Goal: Task Accomplishment & Management: Use online tool/utility

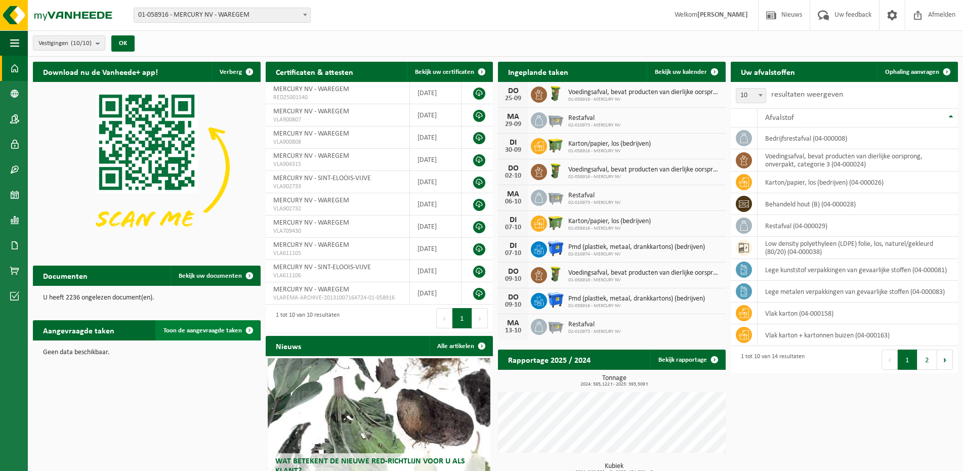
click at [212, 333] on span "Toon de aangevraagde taken" at bounding box center [203, 331] width 78 height 7
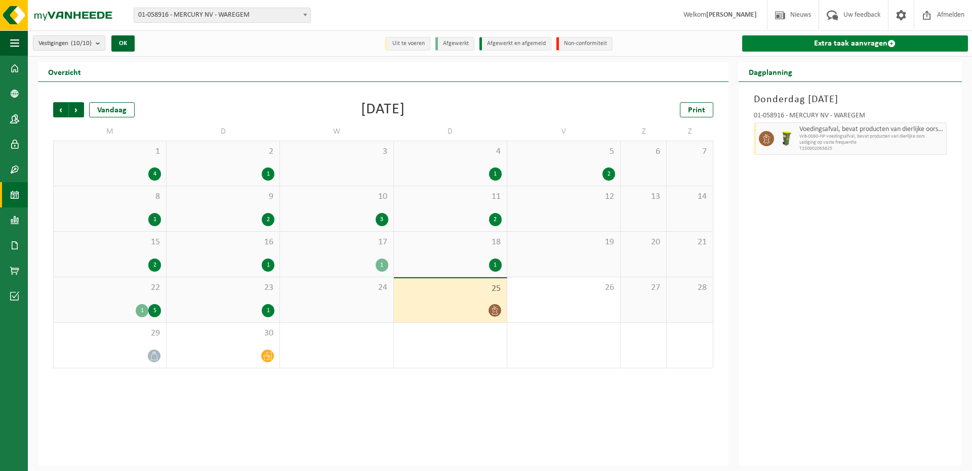
click at [894, 45] on span at bounding box center [891, 43] width 8 height 8
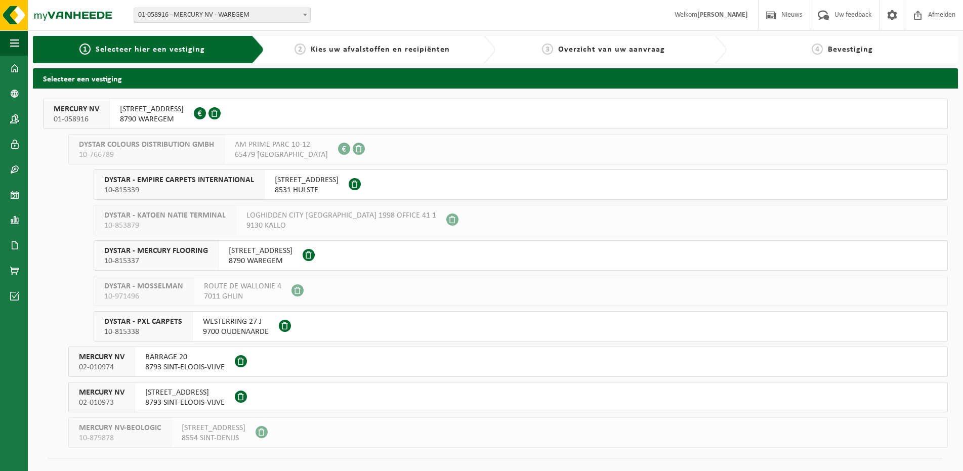
click at [181, 105] on span "STEENOVENSTRAAT 38" at bounding box center [152, 109] width 64 height 10
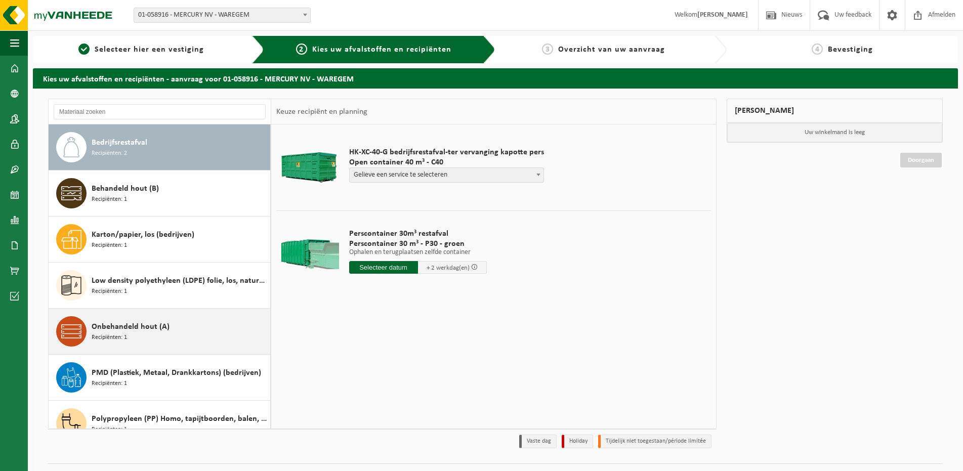
click at [114, 335] on span "Recipiënten: 1" at bounding box center [109, 338] width 35 height 10
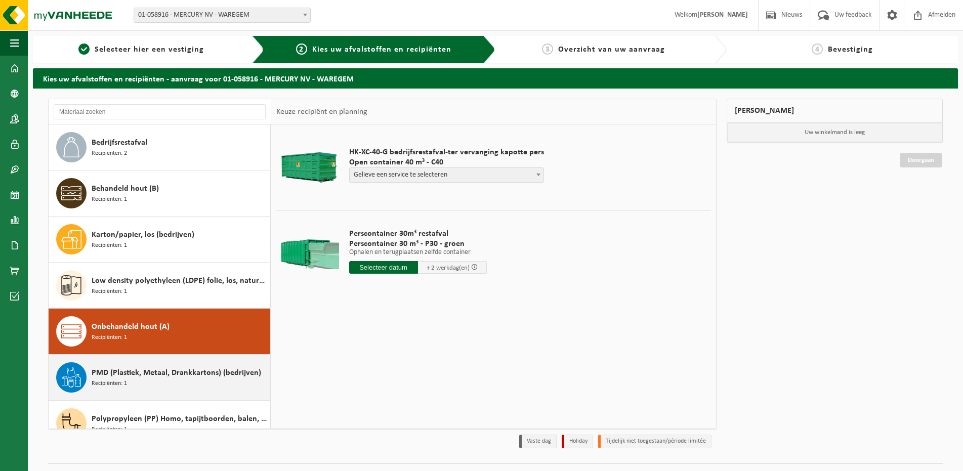
scroll to position [110, 0]
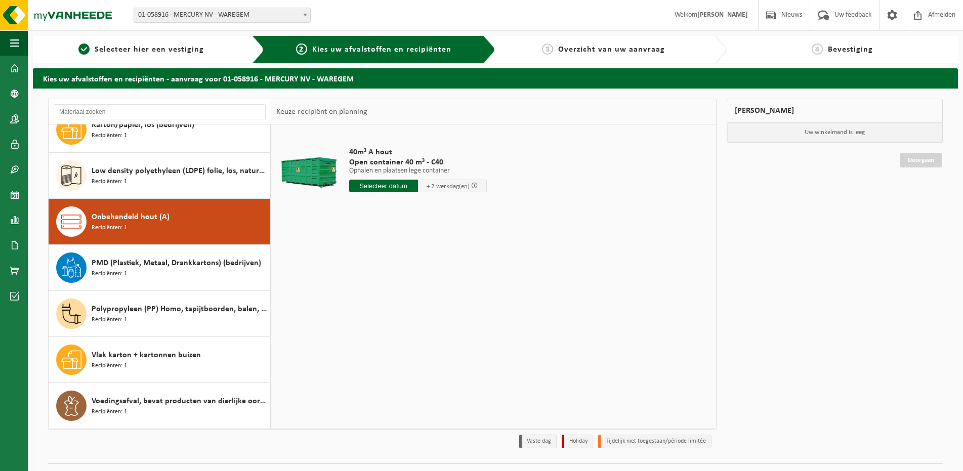
click at [375, 182] on input "text" at bounding box center [383, 186] width 69 height 13
click at [426, 292] on div "26" at bounding box center [430, 292] width 18 height 16
type input "Van 2025-09-26"
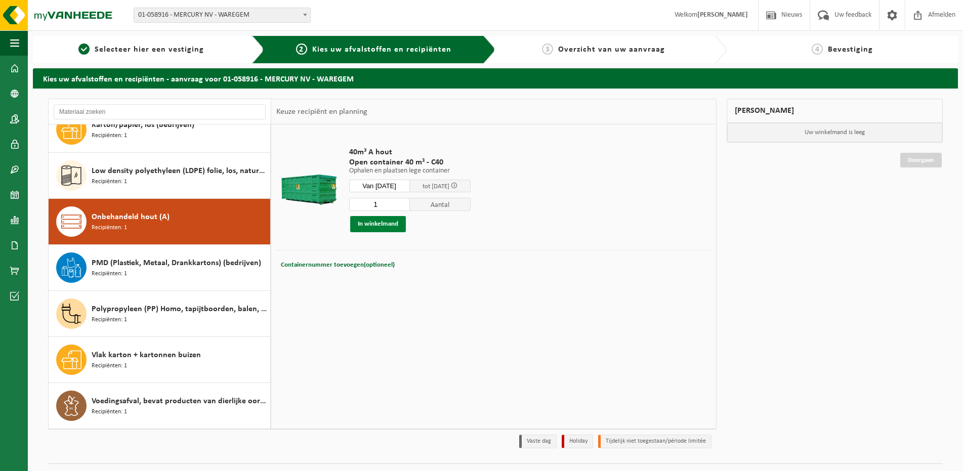
click at [373, 225] on button "In winkelmand" at bounding box center [378, 224] width 56 height 16
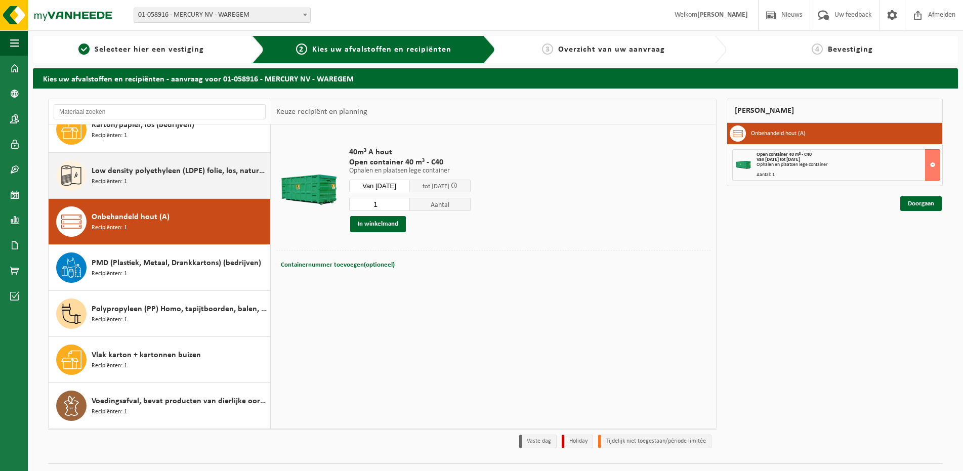
scroll to position [0, 0]
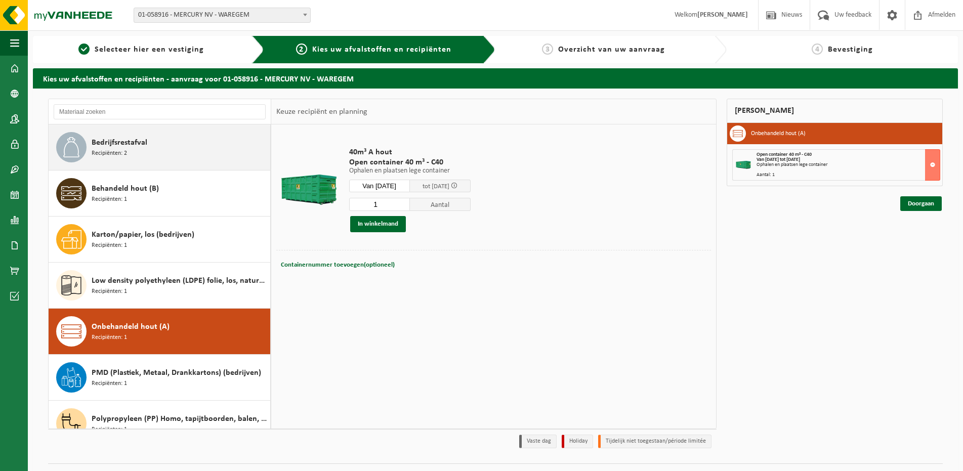
click at [124, 159] on div "Bedrijfsrestafval Recipiënten: 2" at bounding box center [180, 147] width 176 height 30
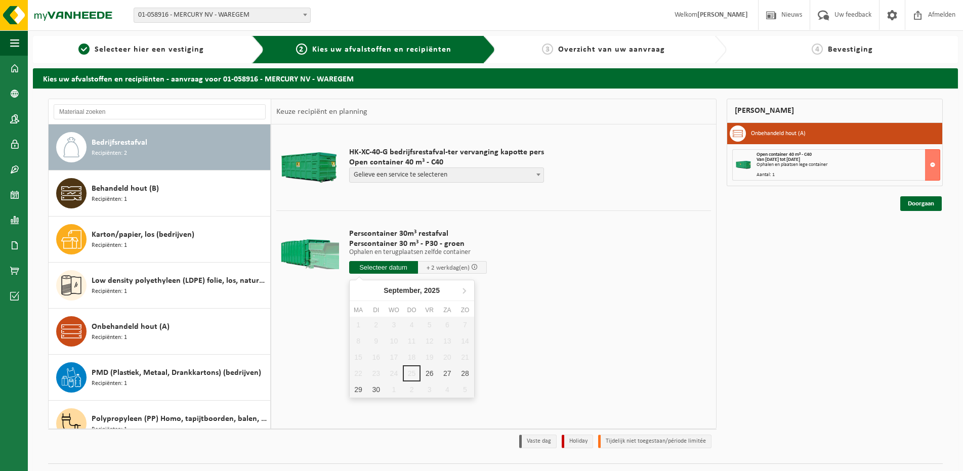
click at [368, 269] on input "text" at bounding box center [383, 267] width 69 height 13
click at [424, 375] on div "26" at bounding box center [430, 374] width 18 height 16
type input "Van 2025-09-26"
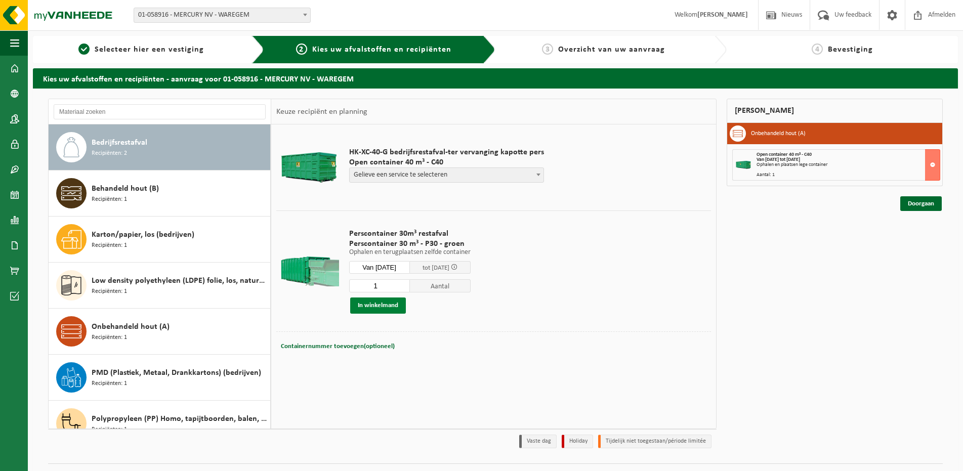
click at [382, 307] on button "In winkelmand" at bounding box center [378, 306] width 56 height 16
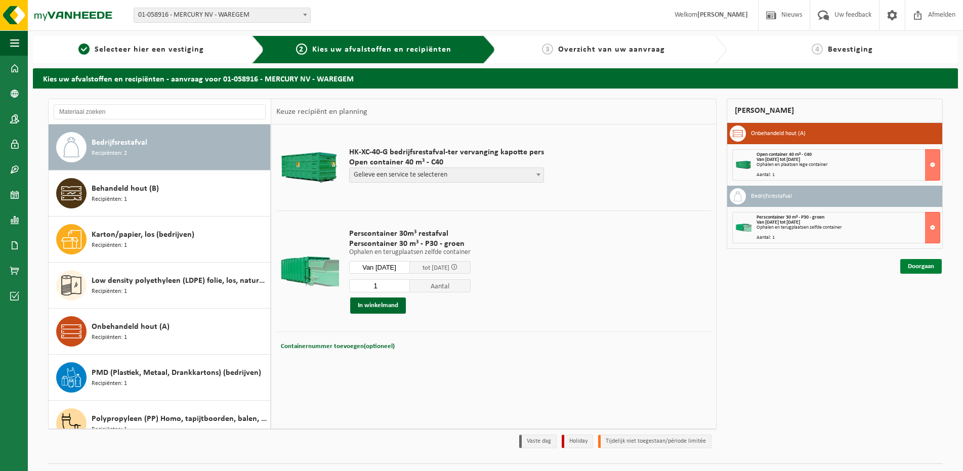
click at [932, 269] on link "Doorgaan" at bounding box center [922, 266] width 42 height 15
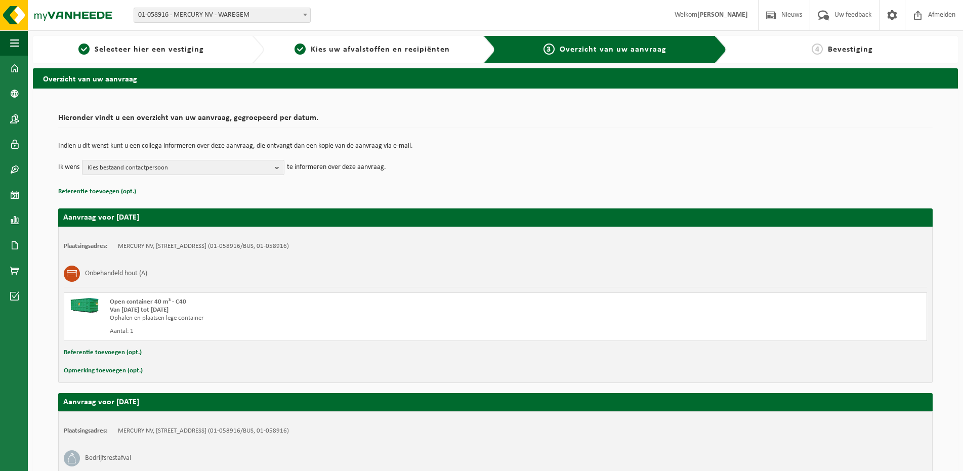
scroll to position [148, 0]
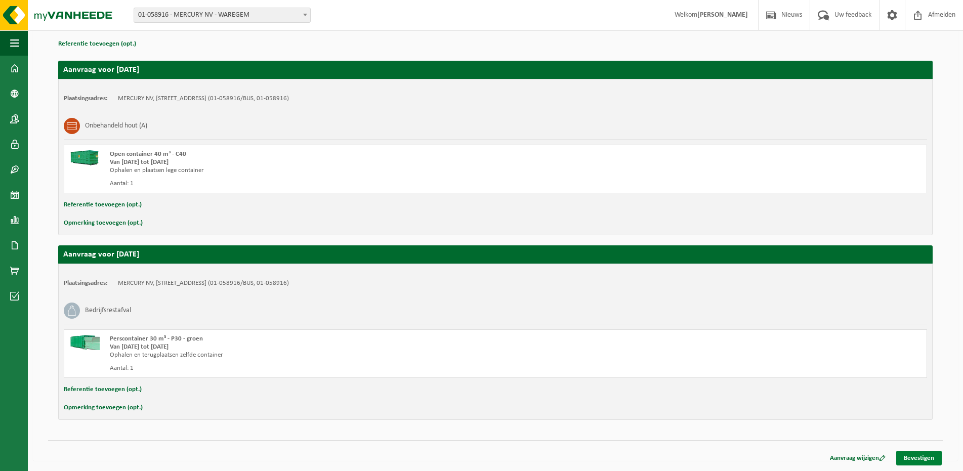
click at [933, 460] on link "Bevestigen" at bounding box center [920, 458] width 46 height 15
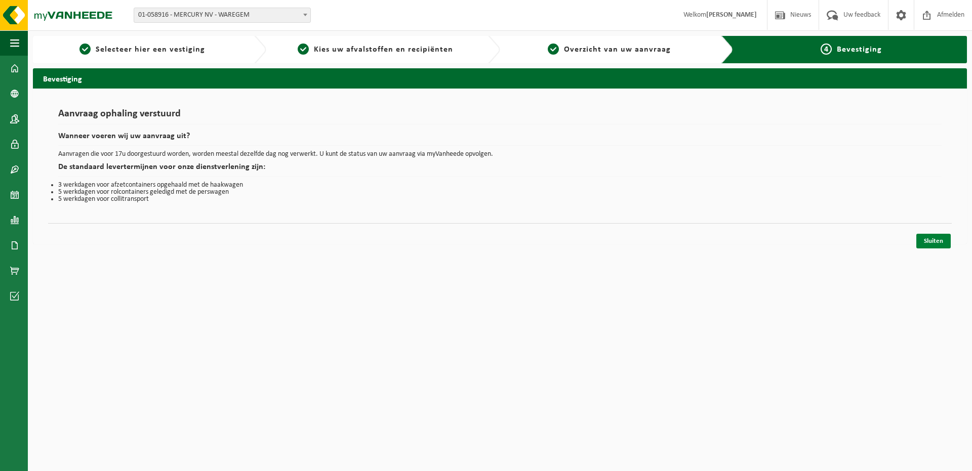
click at [929, 241] on link "Sluiten" at bounding box center [933, 241] width 34 height 15
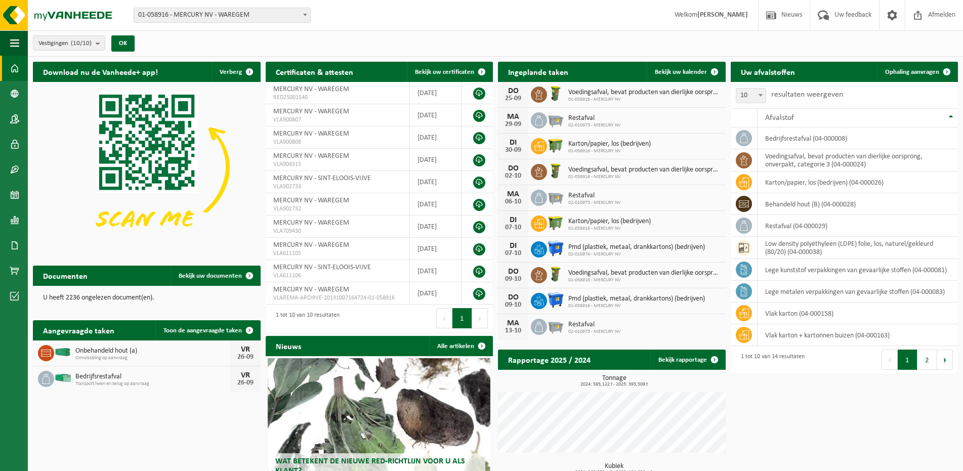
scroll to position [79, 0]
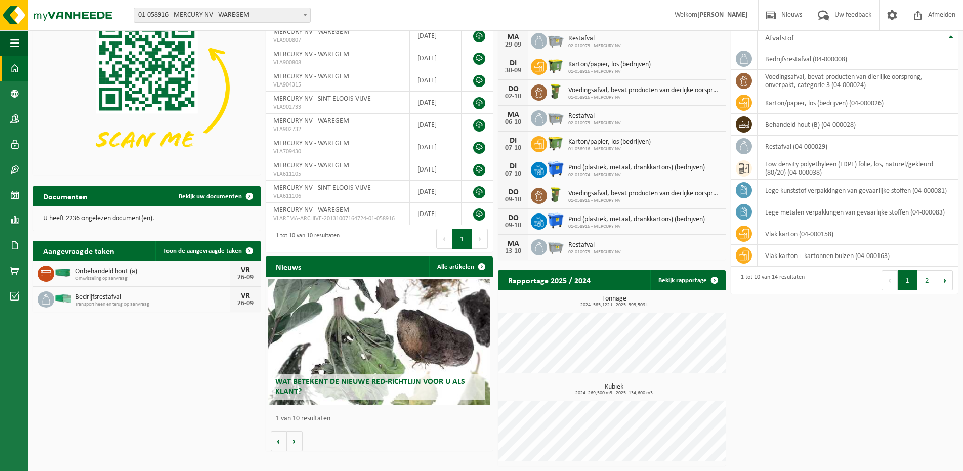
click at [688, 345] on div "Tonnage 2024: 585,122 t - 2025: 393,509 t Kubiek 2024: 269,500 m3 - 2025: 134,6…" at bounding box center [612, 379] width 228 height 176
click at [679, 282] on link "Bekijk rapportage" at bounding box center [688, 280] width 74 height 20
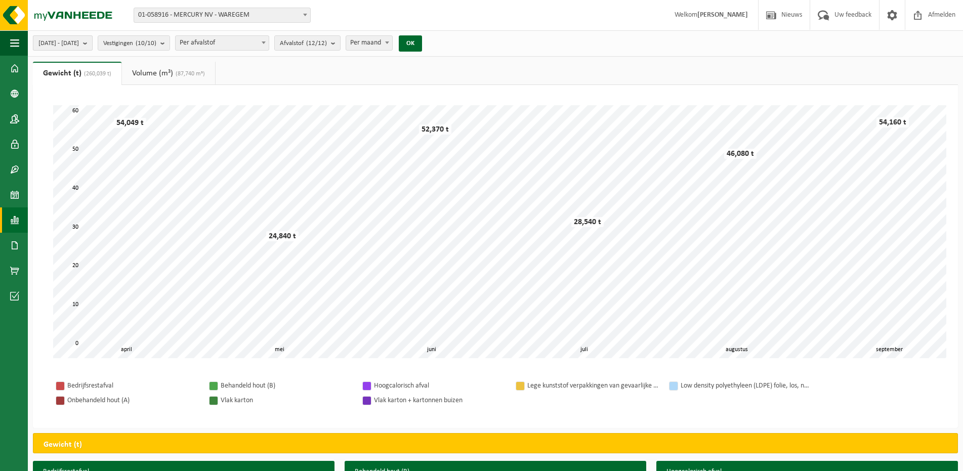
click at [92, 42] on b "submit" at bounding box center [87, 43] width 9 height 14
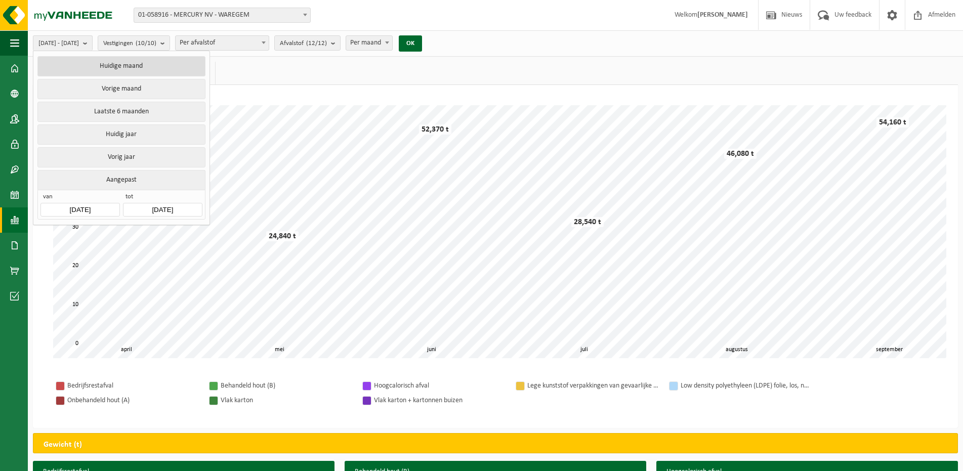
click at [119, 66] on button "Huidige maand" at bounding box center [121, 66] width 168 height 20
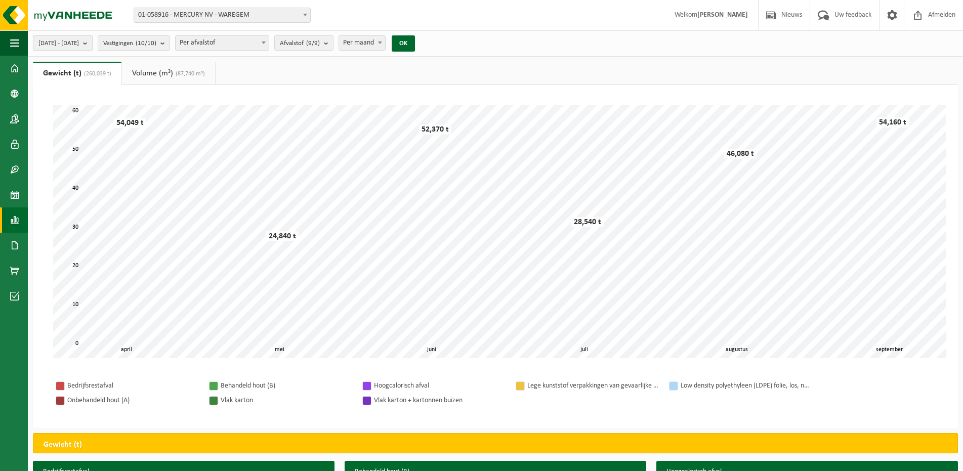
click at [92, 43] on b "submit" at bounding box center [87, 43] width 9 height 14
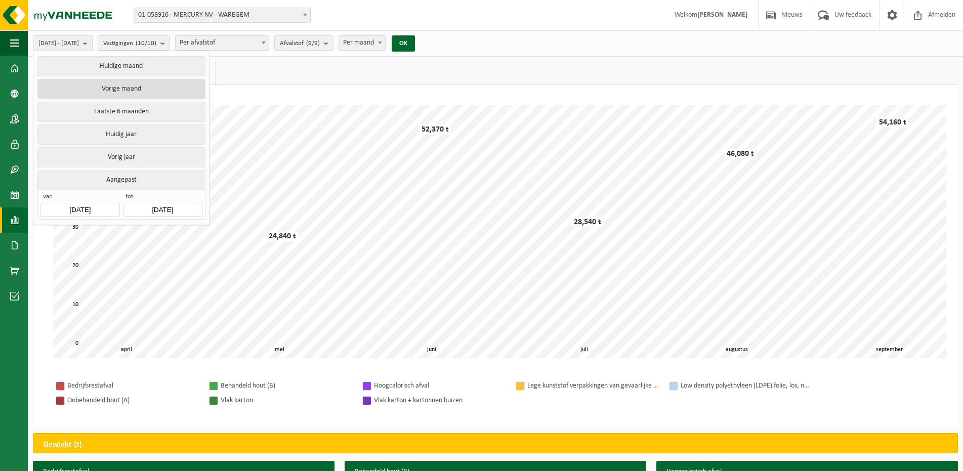
click at [117, 88] on button "Vorige maand" at bounding box center [121, 89] width 168 height 20
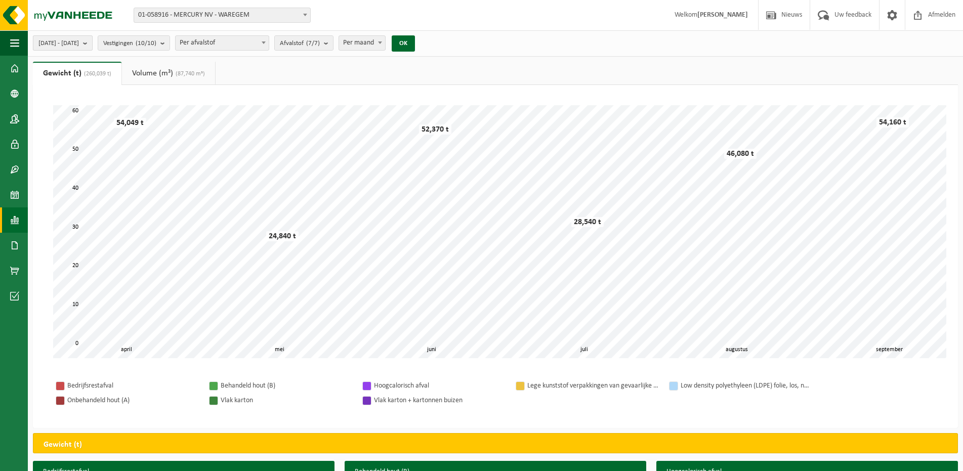
click at [92, 43] on b "submit" at bounding box center [87, 43] width 9 height 14
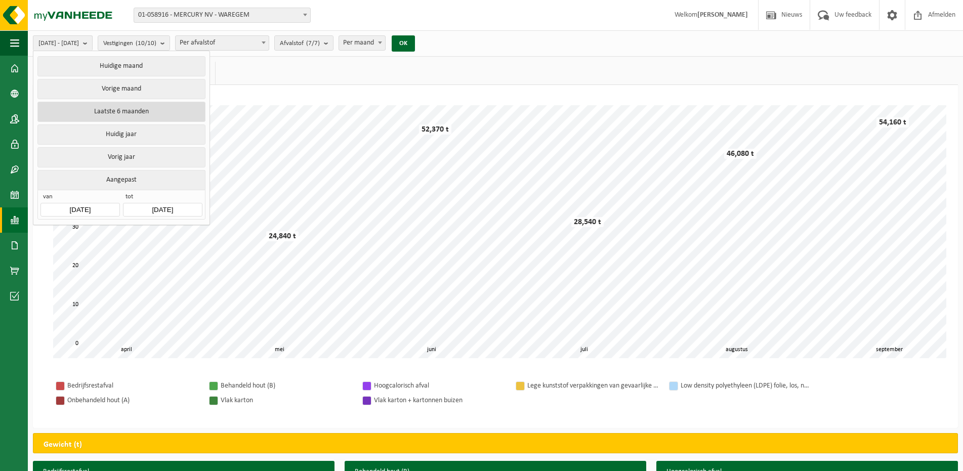
click at [110, 109] on button "Laatste 6 maanden" at bounding box center [121, 112] width 168 height 20
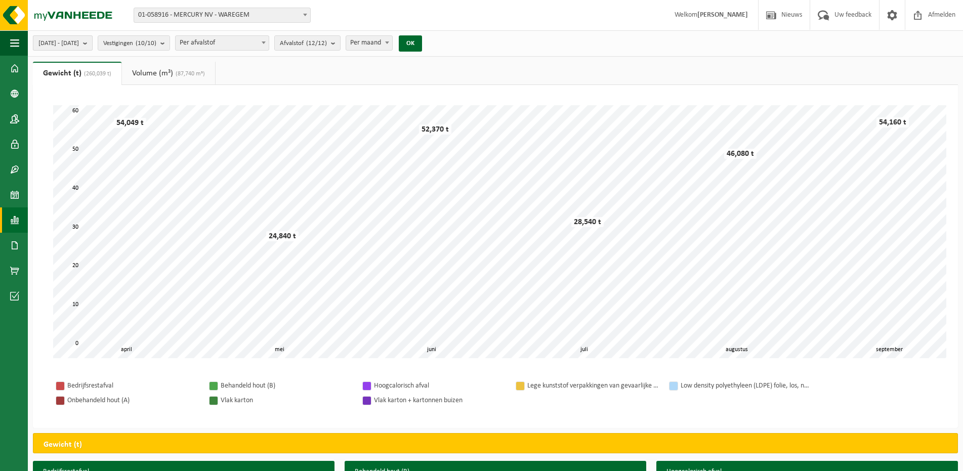
click at [92, 43] on b "submit" at bounding box center [87, 43] width 9 height 14
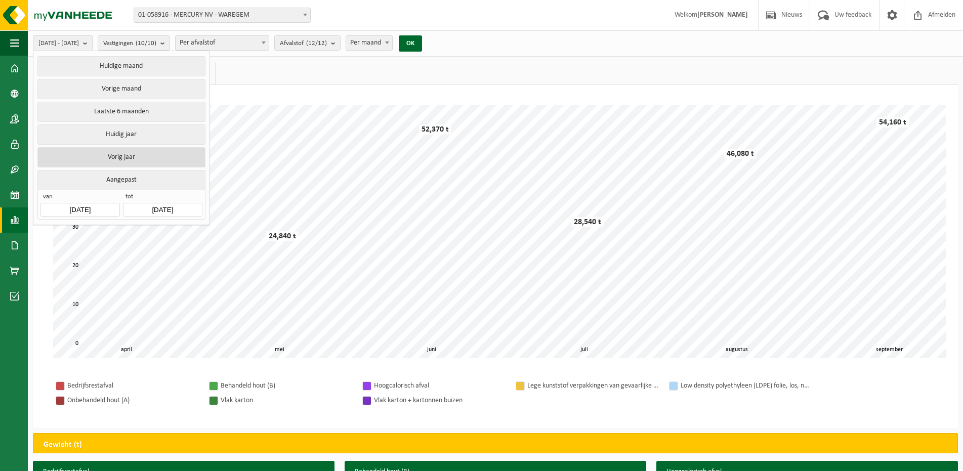
click at [141, 151] on button "Vorig jaar" at bounding box center [121, 157] width 168 height 20
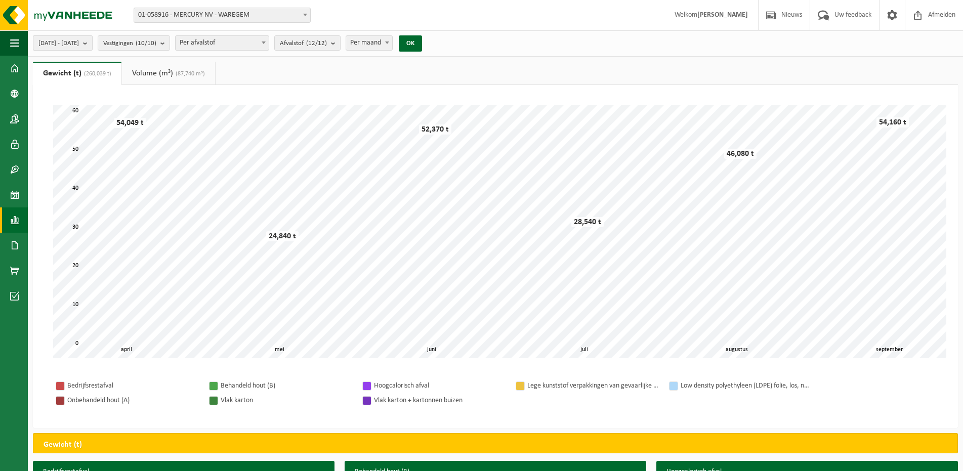
click at [92, 42] on b "submit" at bounding box center [87, 43] width 9 height 14
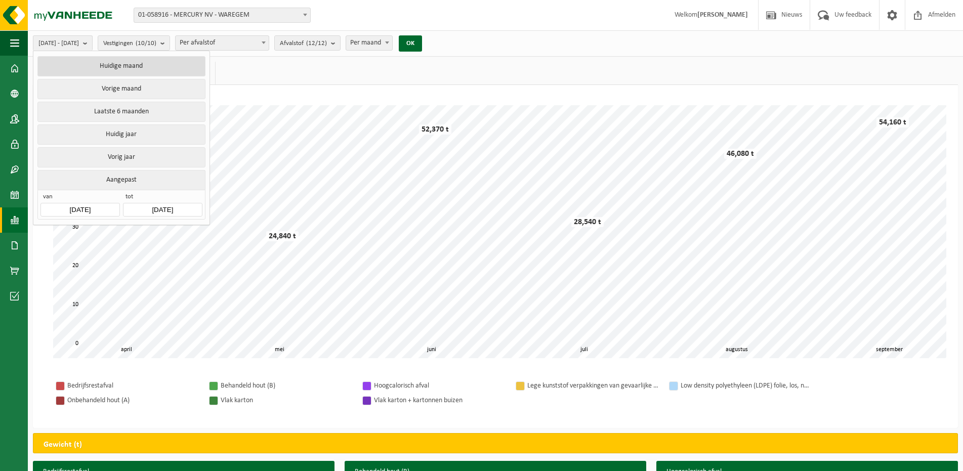
click at [106, 67] on button "Huidige maand" at bounding box center [121, 66] width 168 height 20
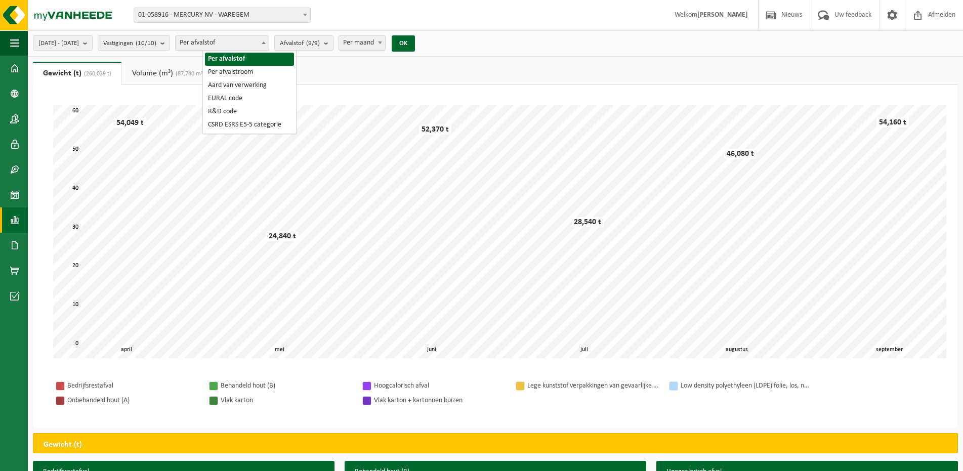
click at [266, 42] on b at bounding box center [264, 43] width 4 height 3
select select "2"
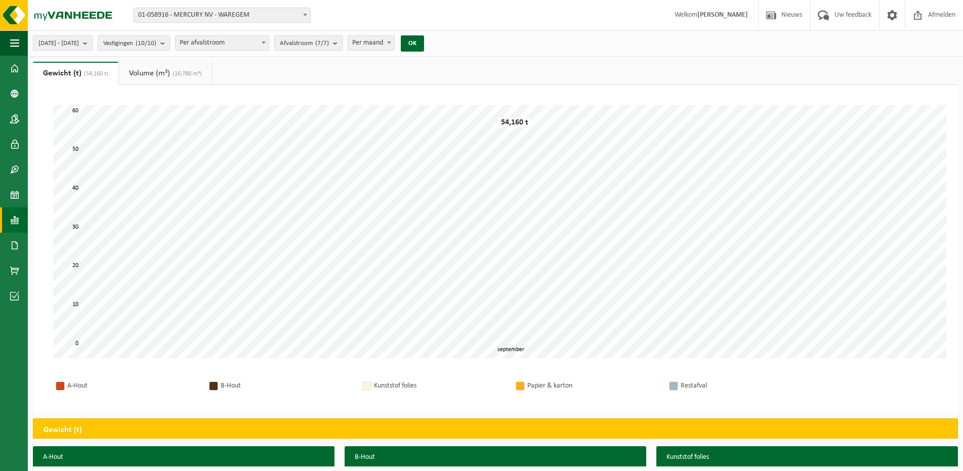
click at [118, 458] on h3 "A-Hout" at bounding box center [184, 458] width 302 height 22
click at [119, 457] on h3 "A-Hout" at bounding box center [184, 458] width 302 height 22
